Goal: Task Accomplishment & Management: Use online tool/utility

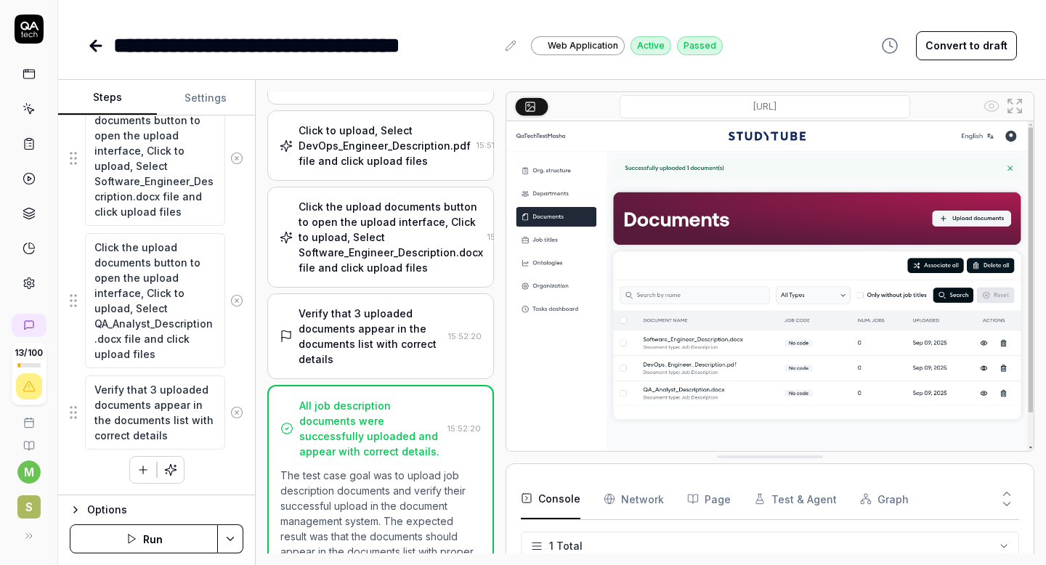
scroll to position [176, 0]
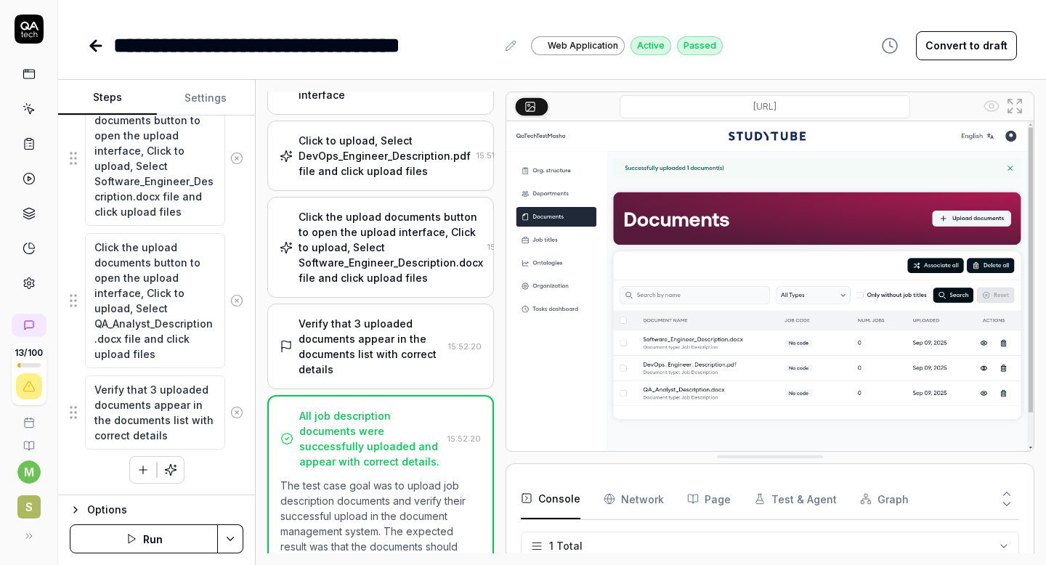
click at [399, 179] on div "Click to upload, Select DevOps_Engineer_Description.pdf file and click upload f…" at bounding box center [385, 156] width 172 height 46
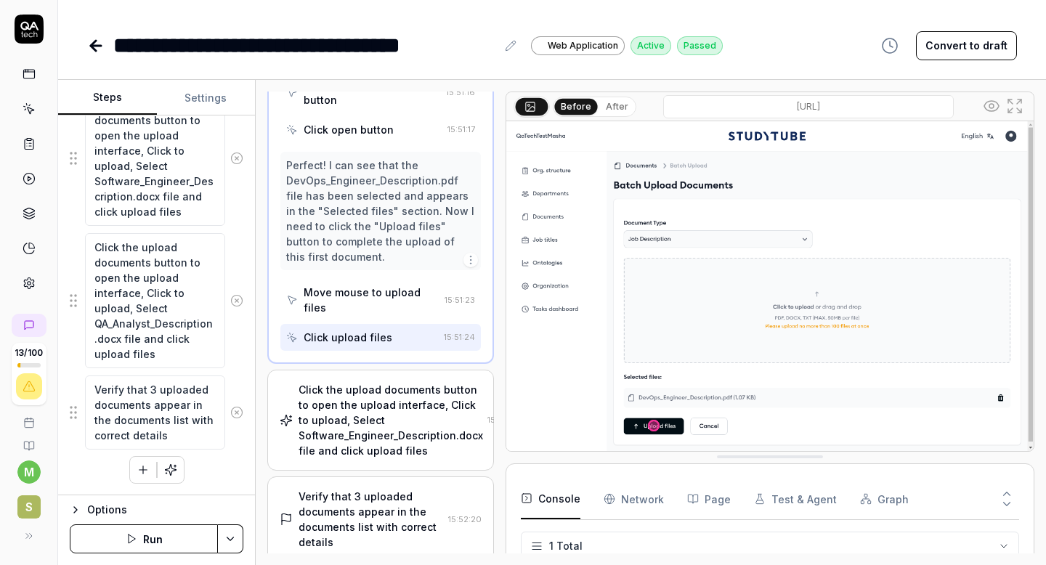
click at [373, 386] on div "Click the upload documents button to open the upload interface, Click to upload…" at bounding box center [391, 420] width 185 height 76
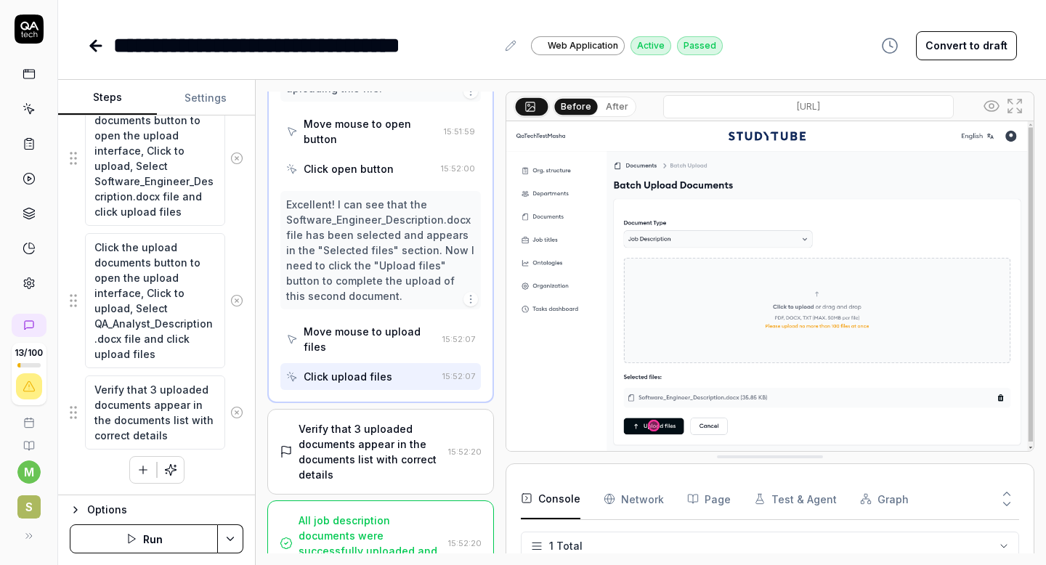
click at [396, 421] on div "Verify that 3 uploaded documents appear in the documents list with correct deta…" at bounding box center [371, 451] width 144 height 61
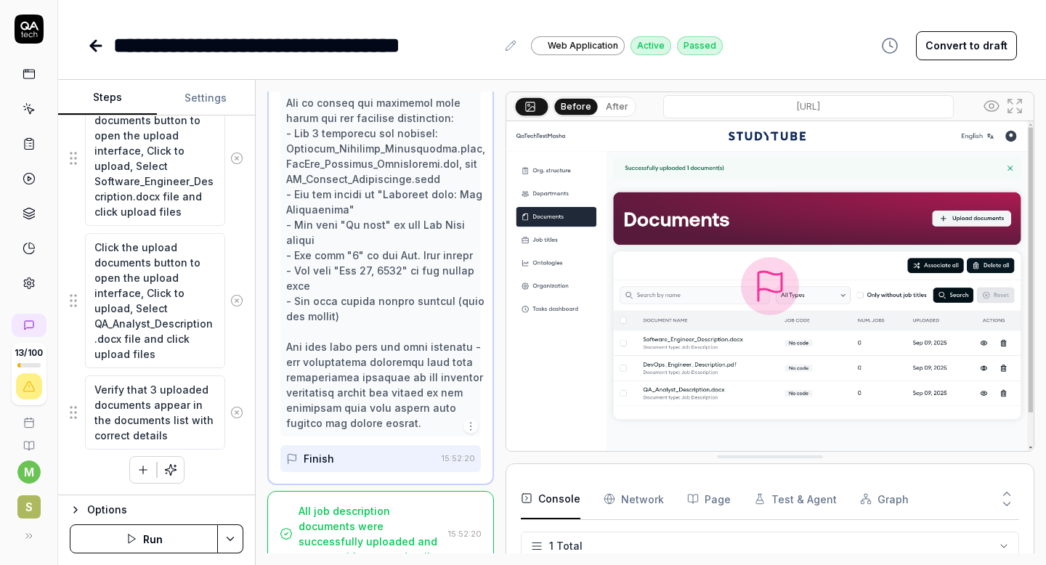
scroll to position [906, 0]
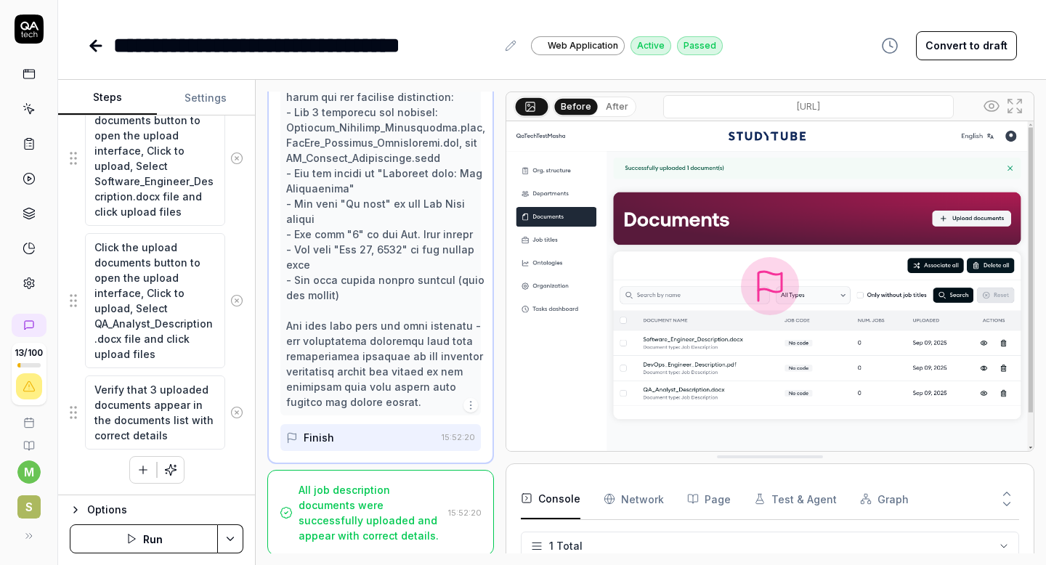
click at [95, 47] on icon at bounding box center [95, 45] width 17 height 17
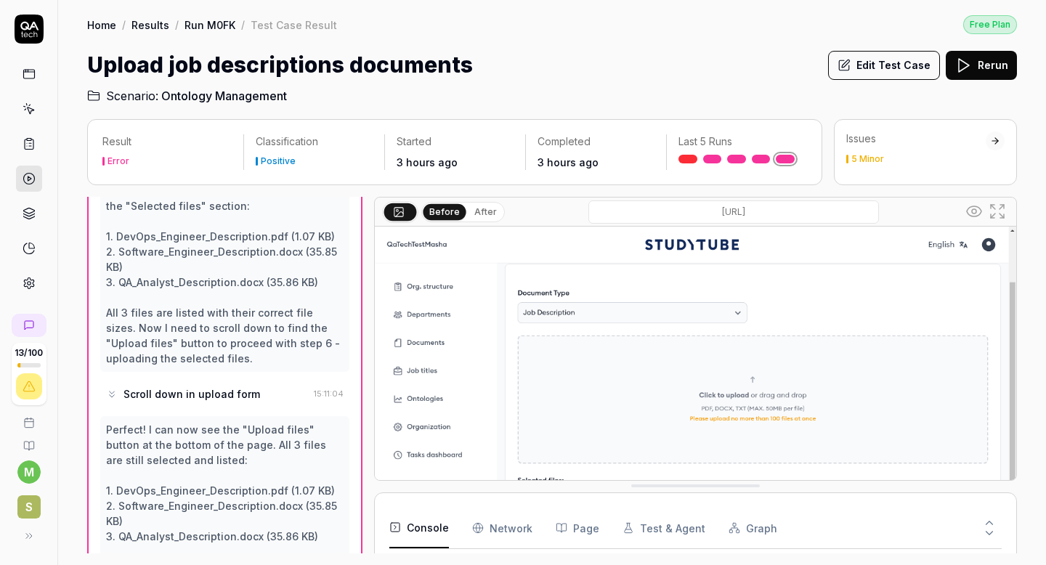
scroll to position [717, 0]
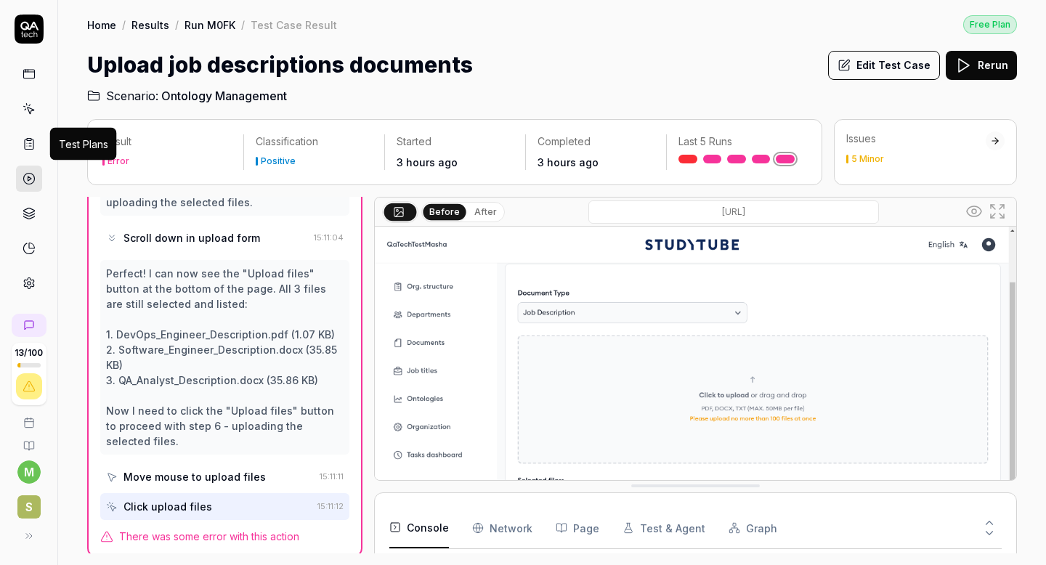
click at [28, 146] on icon at bounding box center [29, 143] width 13 height 13
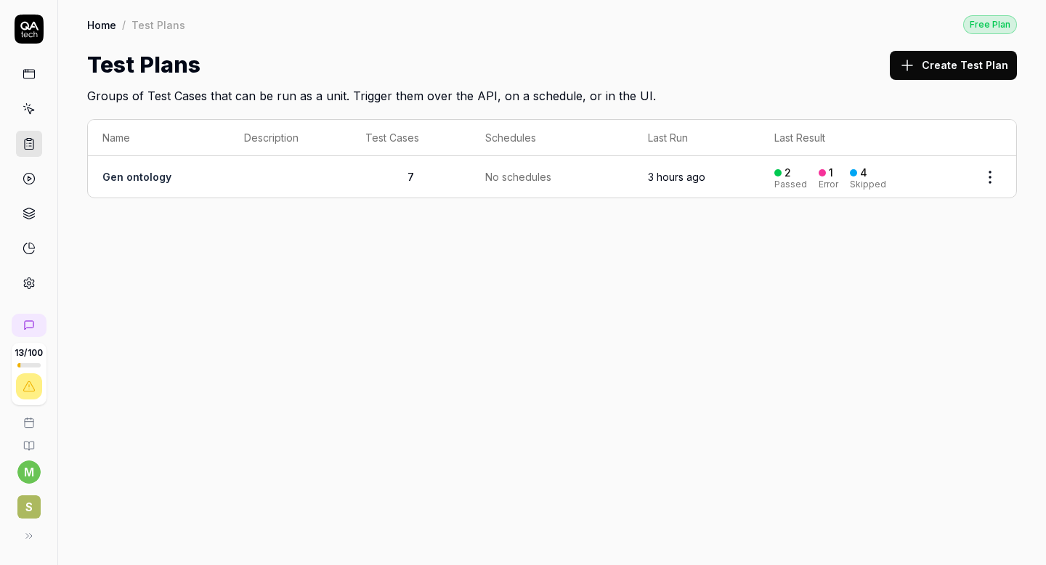
click at [146, 174] on link "Gen ontology" at bounding box center [136, 177] width 69 height 12
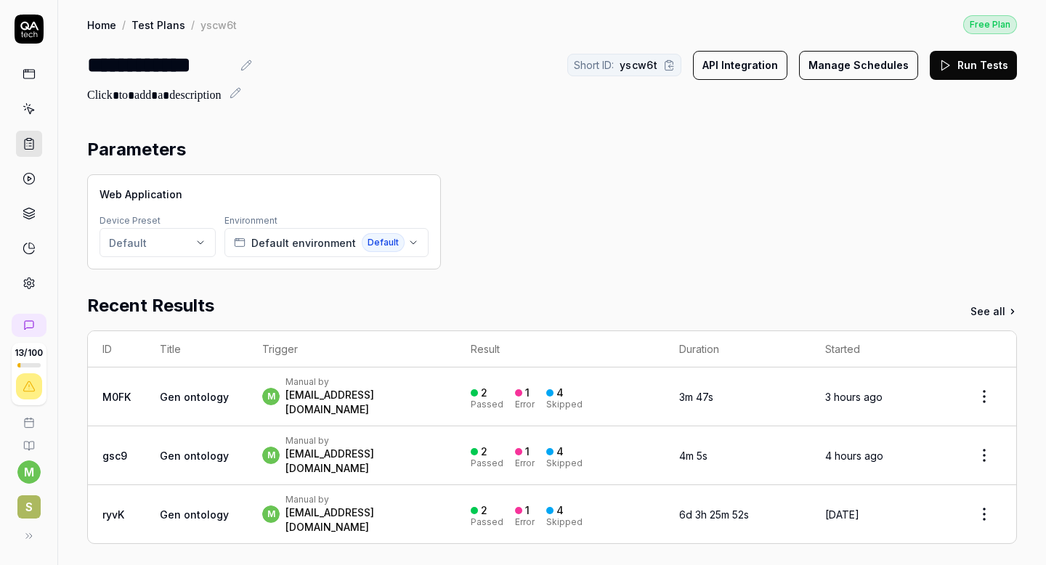
click at [965, 69] on button "Run Tests" at bounding box center [973, 65] width 87 height 29
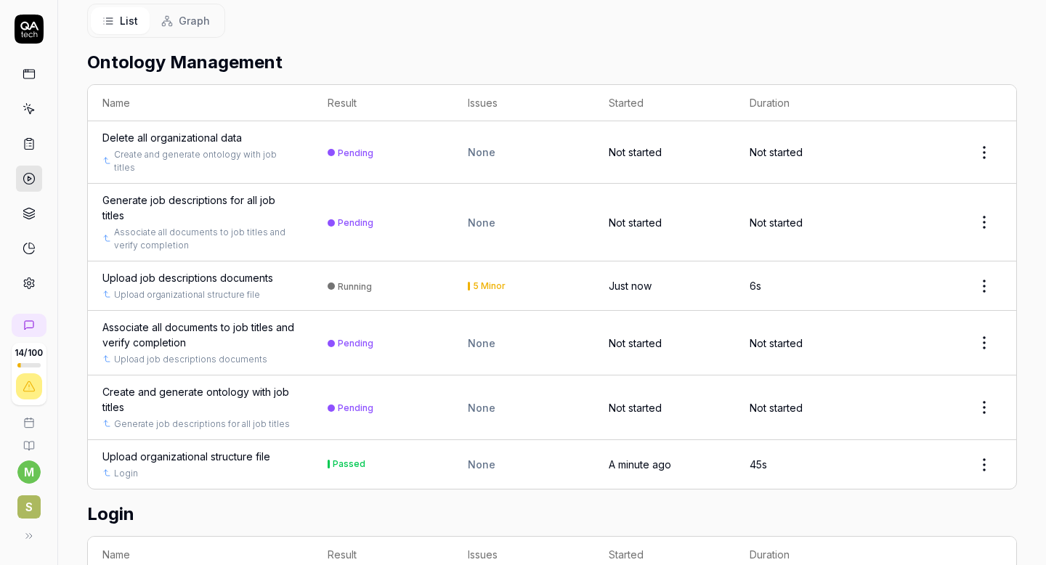
scroll to position [250, 0]
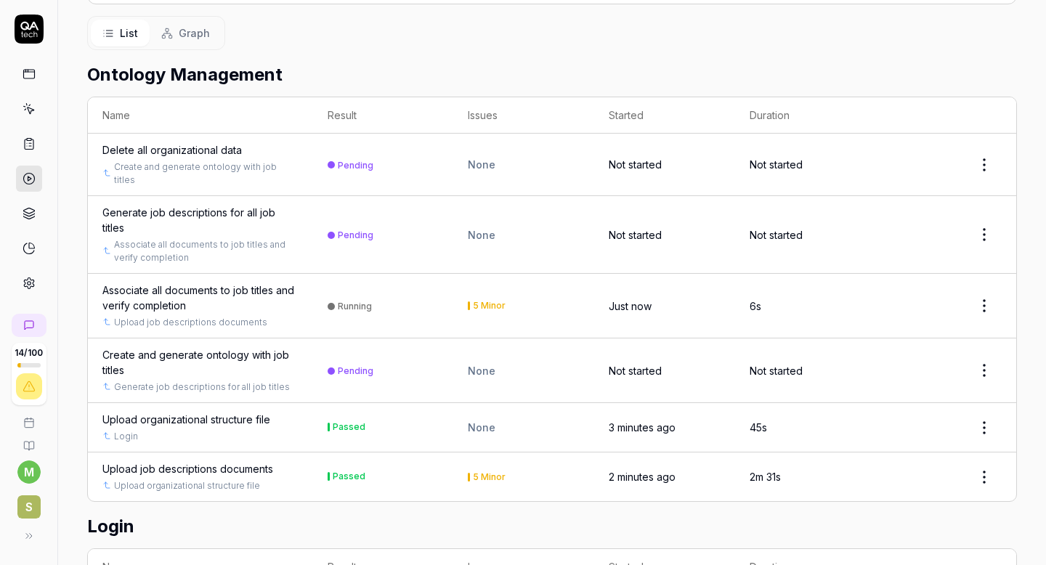
click at [206, 283] on div "Associate all documents to job titles and verify completion" at bounding box center [200, 298] width 196 height 31
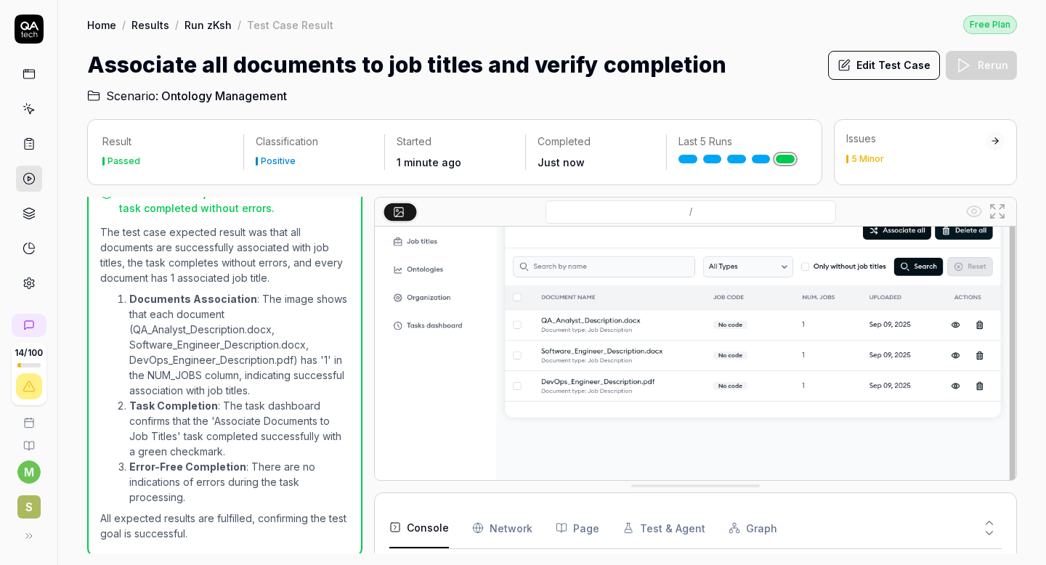
scroll to position [131, 0]
click at [206, 27] on link "Run zKsh" at bounding box center [208, 24] width 47 height 15
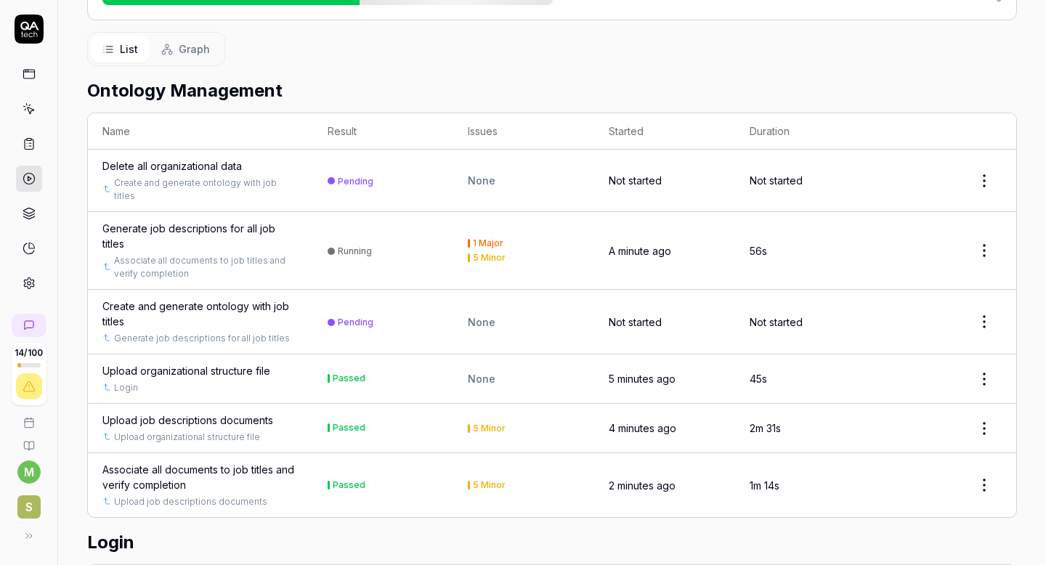
scroll to position [235, 0]
click at [195, 219] on div "Generate job descriptions for all job titles" at bounding box center [200, 234] width 196 height 31
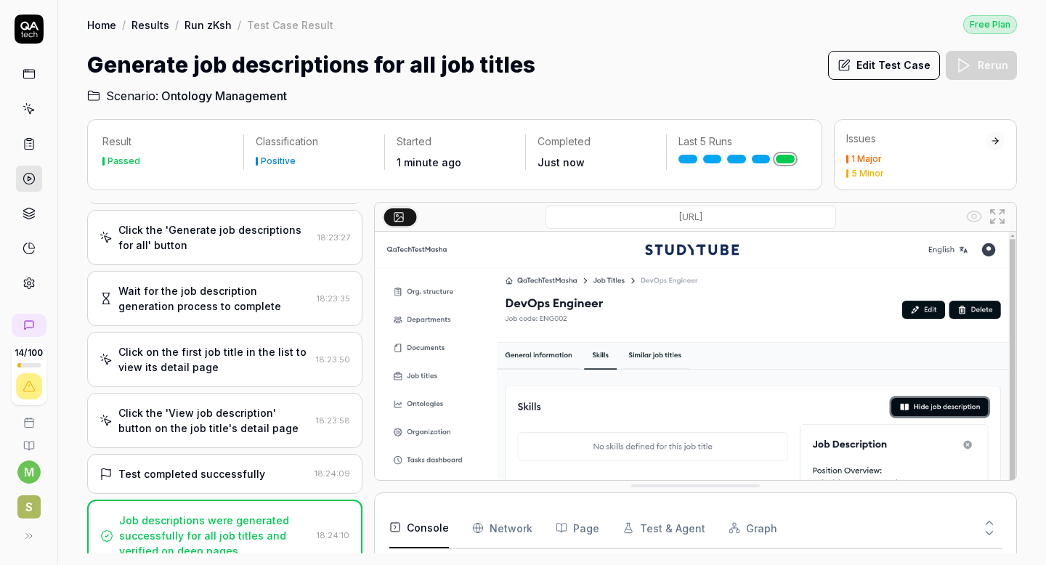
scroll to position [224, 0]
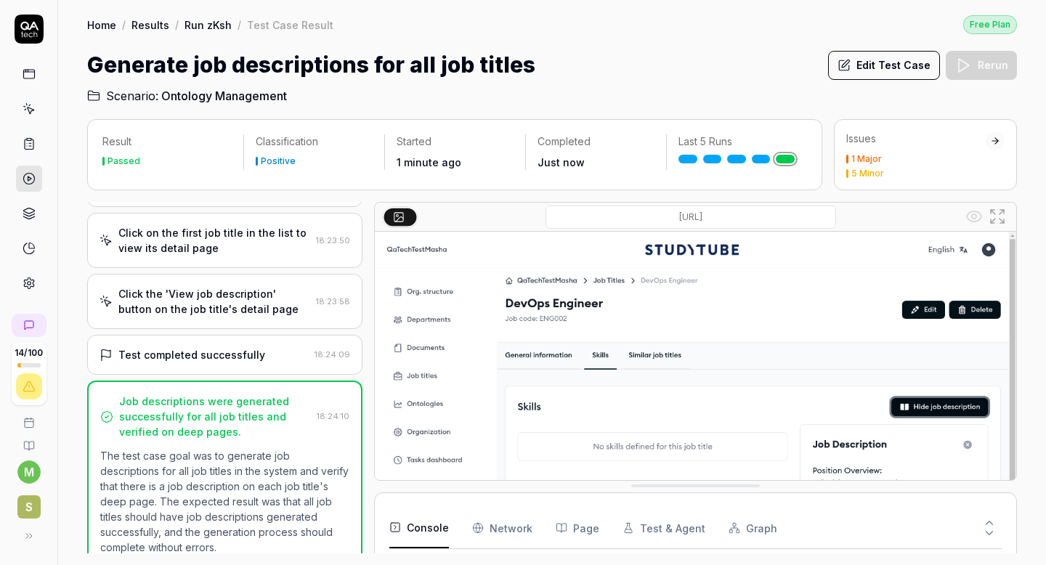
click at [205, 25] on link "Run zKsh" at bounding box center [208, 24] width 47 height 15
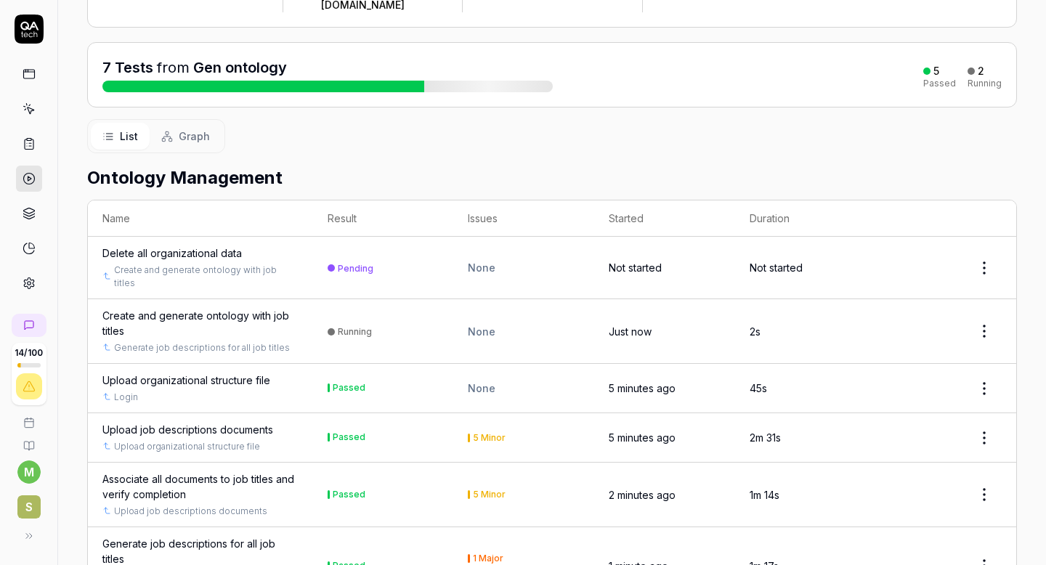
scroll to position [148, 0]
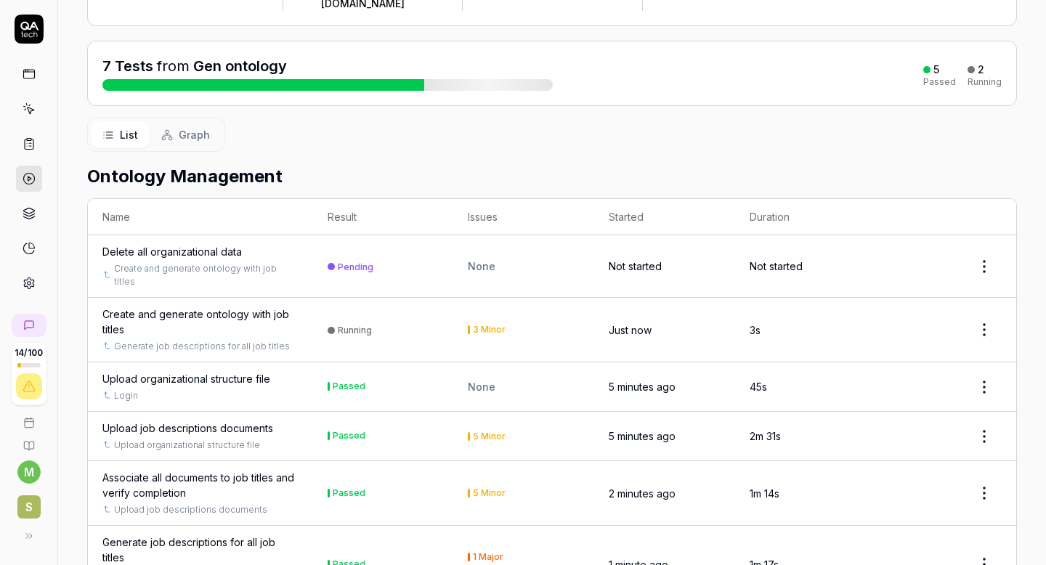
click at [203, 244] on div "Delete all organizational data" at bounding box center [171, 251] width 139 height 15
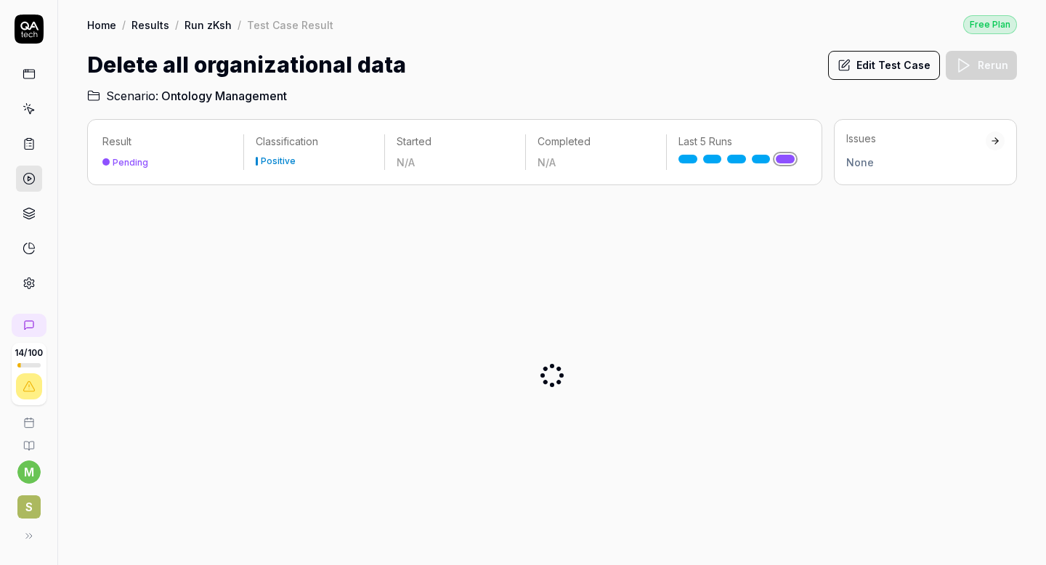
click at [205, 24] on link "Run zKsh" at bounding box center [208, 24] width 47 height 15
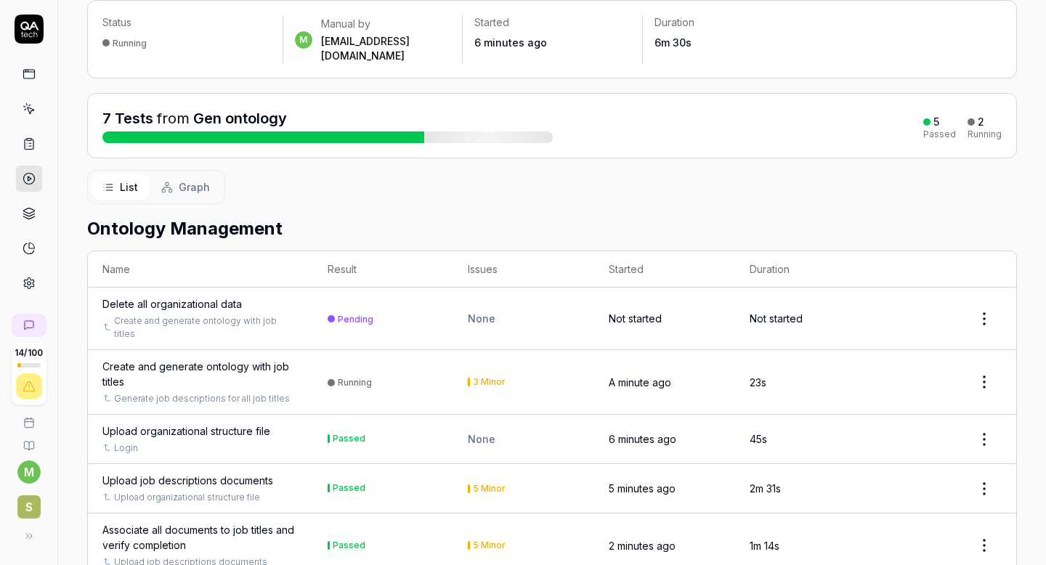
scroll to position [104, 0]
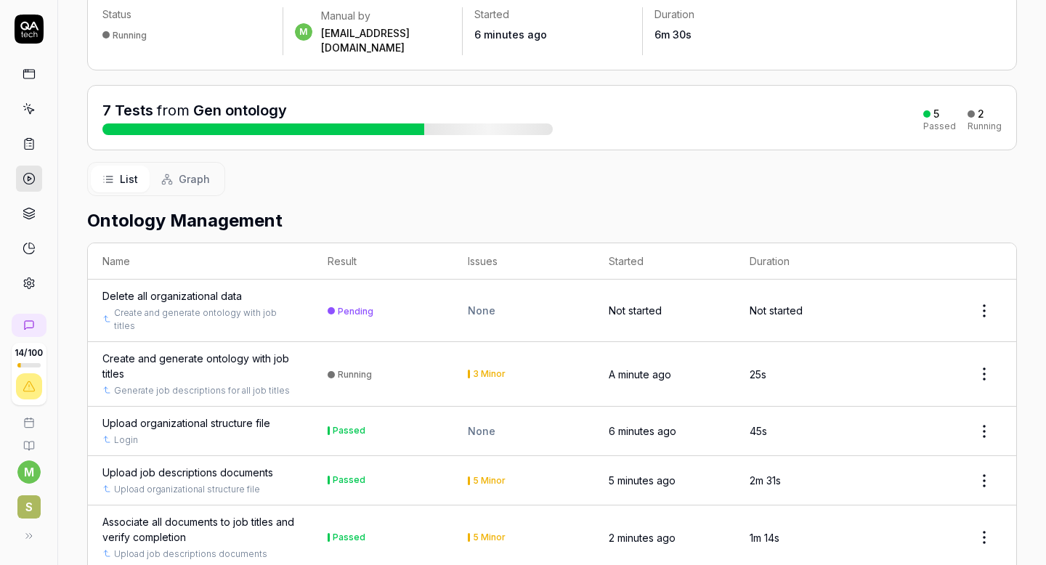
click at [259, 351] on div "Create and generate ontology with job titles" at bounding box center [200, 366] width 196 height 31
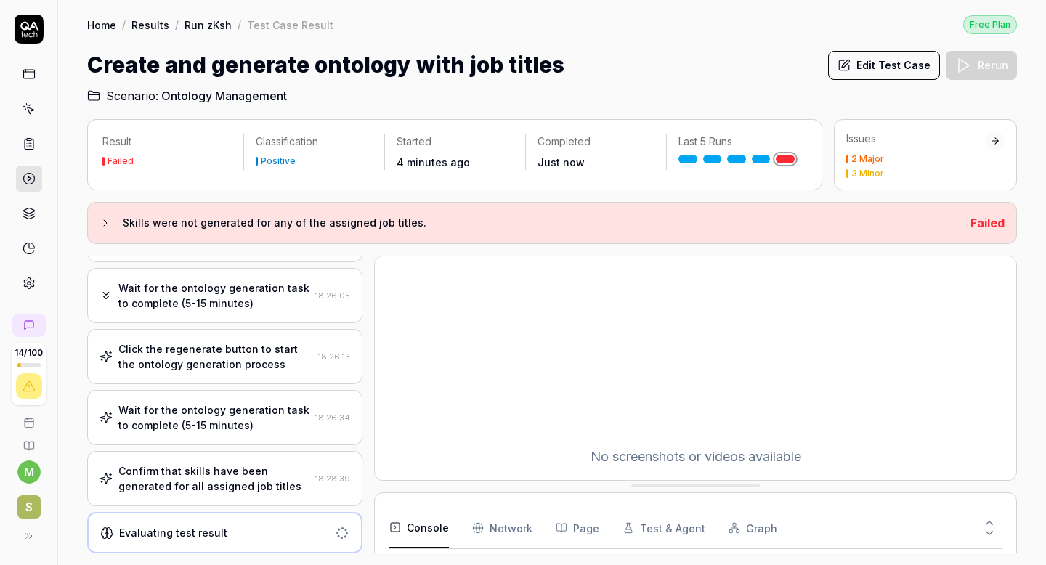
scroll to position [676, 0]
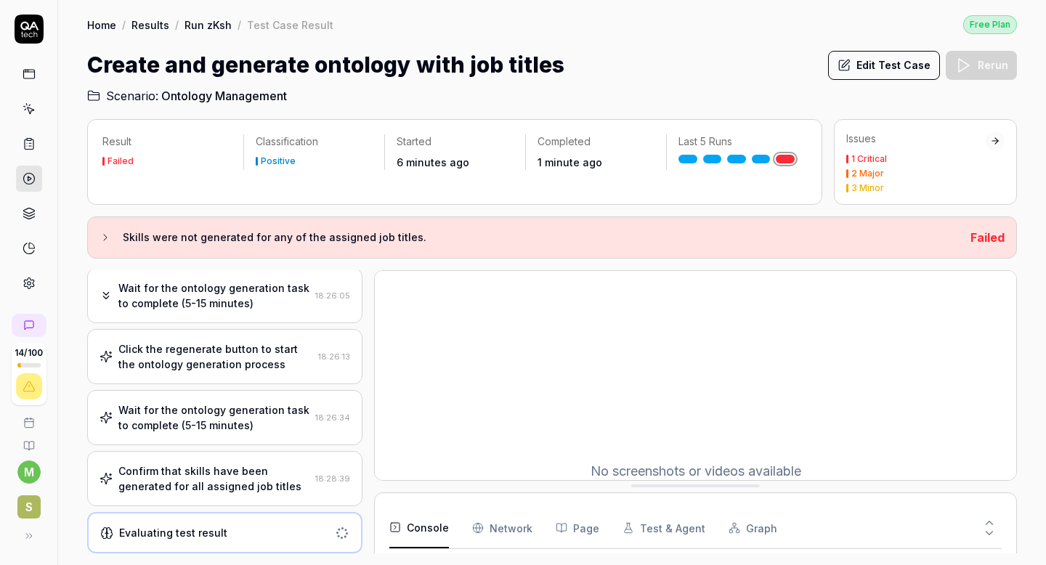
click at [206, 23] on link "Run zKsh" at bounding box center [208, 24] width 47 height 15
